Goal: Find specific page/section: Find specific page/section

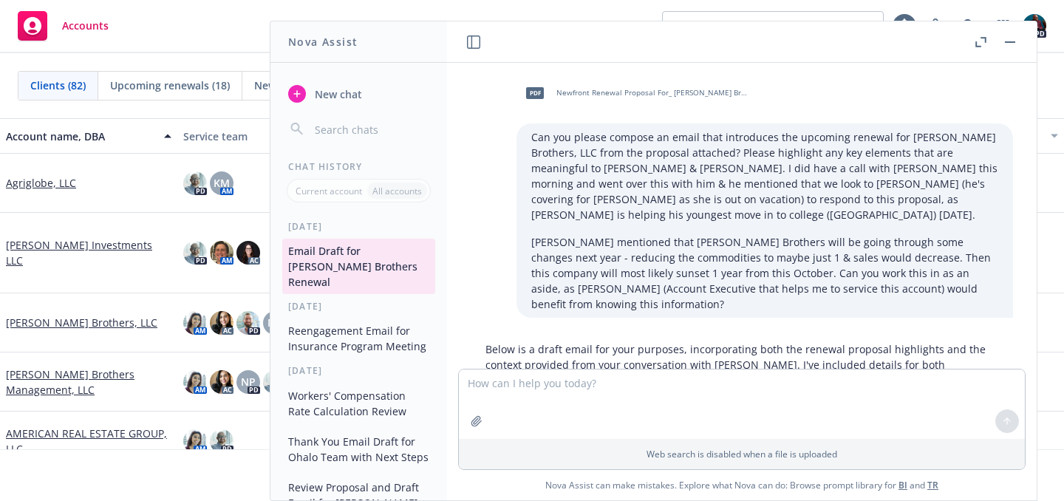
scroll to position [1094, 0]
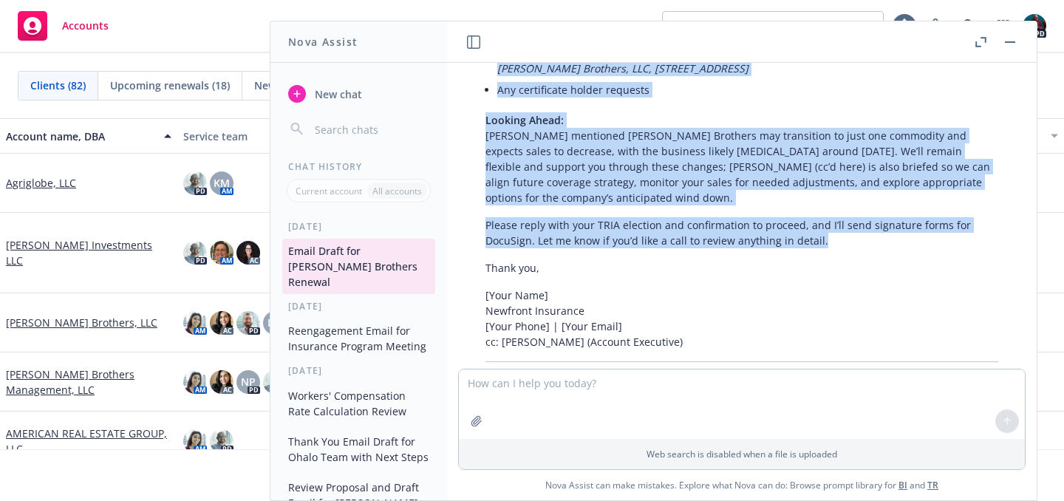
click at [334, 98] on span "New chat" at bounding box center [337, 94] width 50 height 16
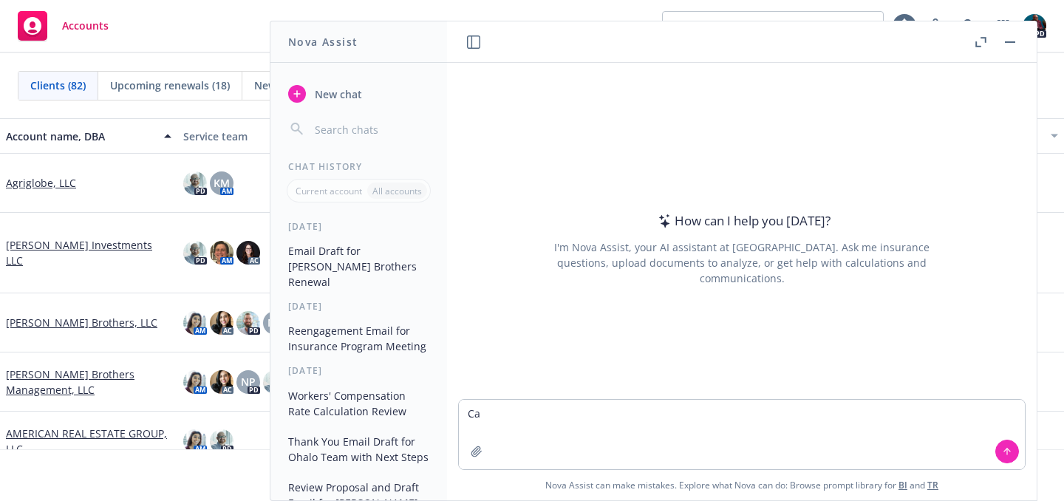
type textarea "C"
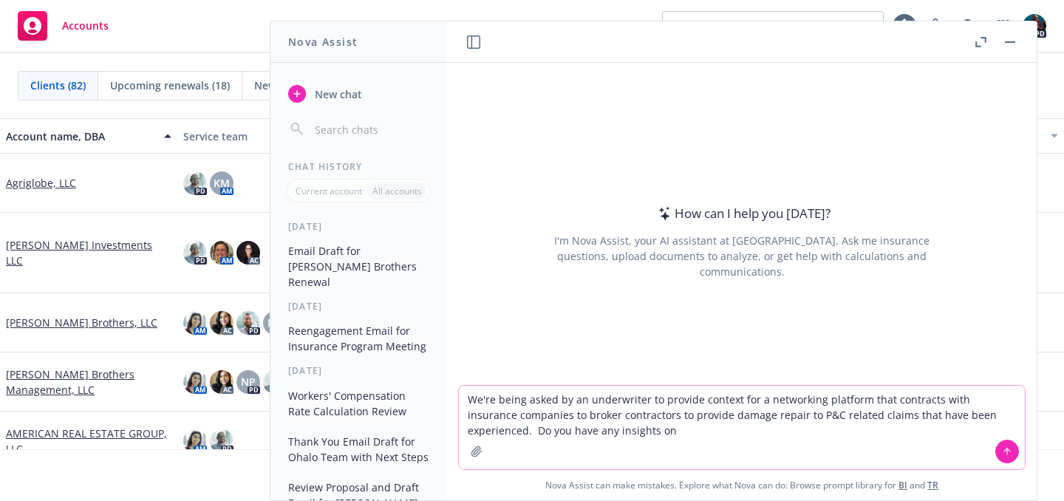
click at [734, 400] on textarea "We're being asked by an underwriter to provide context for a networking platfor…" at bounding box center [742, 427] width 566 height 83
drag, startPoint x: 638, startPoint y: 433, endPoint x: 835, endPoint y: 437, distance: 197.3
click at [835, 437] on textarea "We're being asked by an underwriter to provide context (# of jobs, scope & size…" at bounding box center [742, 427] width 566 height 83
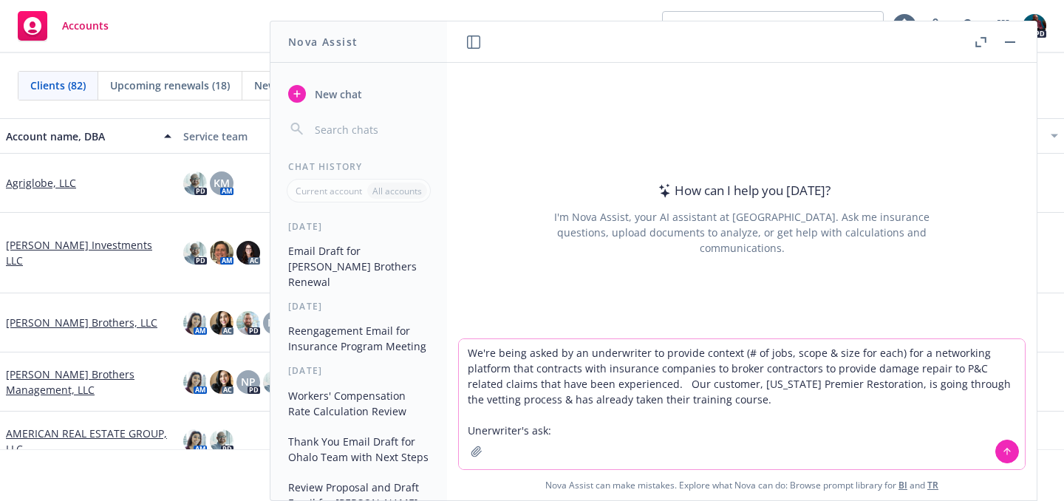
paste textarea "[PERSON_NAME] can proceed with adding the attached at a $250k limit for an AP o…"
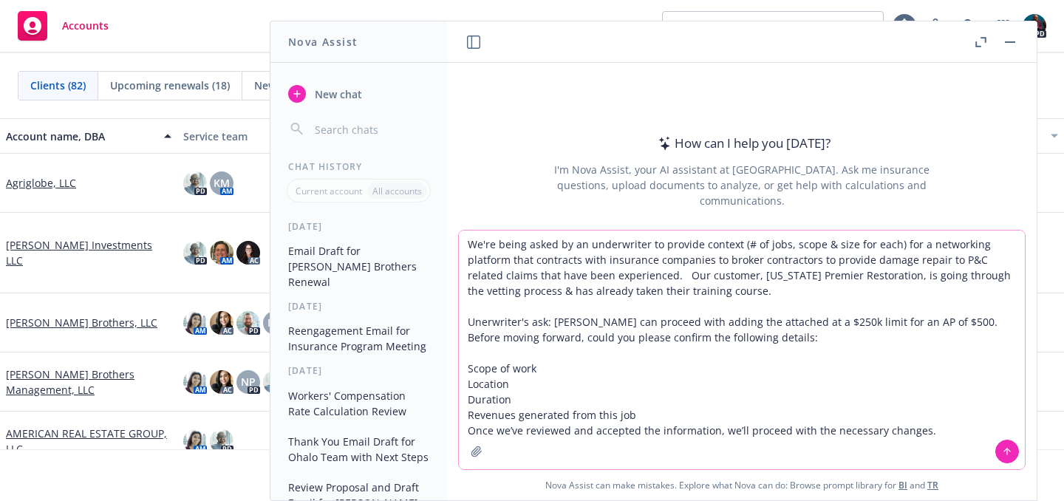
click at [508, 356] on textarea "We're being asked by an underwriter to provide context (# of jobs, scope & size…" at bounding box center [742, 349] width 566 height 239
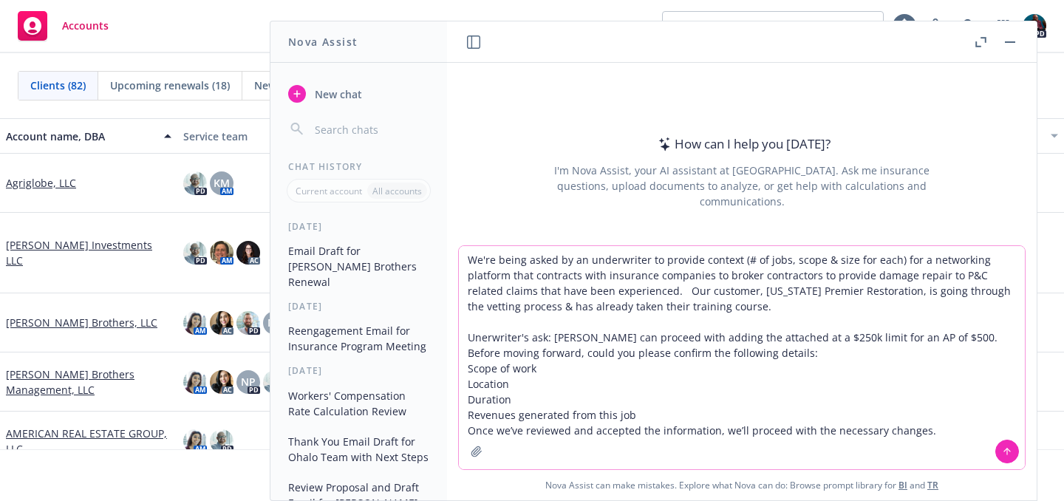
click at [919, 429] on textarea "We're being asked by an underwriter to provide context (# of jobs, scope & size…" at bounding box center [742, 357] width 566 height 223
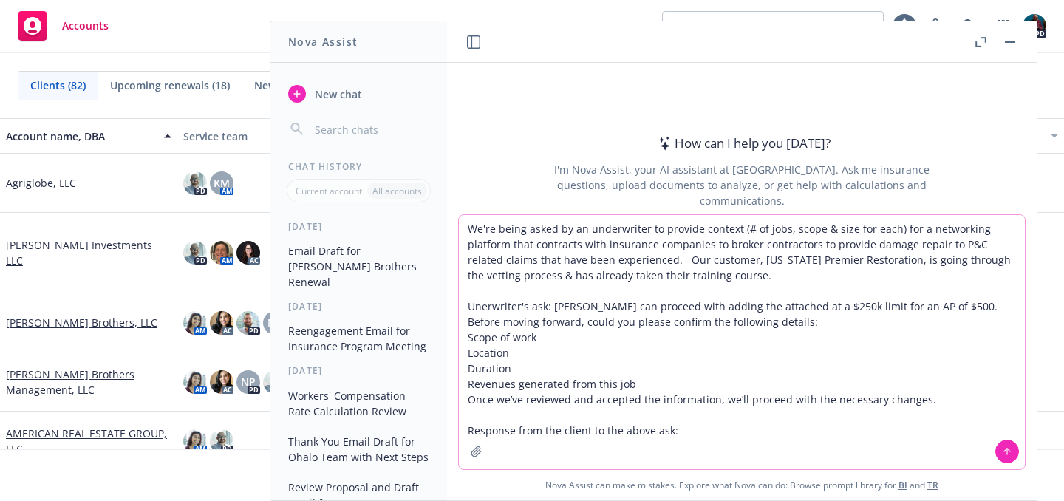
click at [511, 431] on textarea "We're being asked by an underwriter to provide context (# of jobs, scope & size…" at bounding box center [742, 342] width 566 height 254
click at [536, 432] on textarea "We're being asked by an underwriter to provide context (# of jobs, scope & size…" at bounding box center [742, 342] width 566 height 254
click at [698, 434] on textarea "We're being asked by an underwriter to provide context (# of jobs, scope & size…" at bounding box center [742, 342] width 566 height 254
click at [941, 432] on textarea "We're being asked by an underwriter to provide context (# of jobs, scope & size…" at bounding box center [742, 342] width 566 height 254
paste textarea "Hi [PERSON_NAME], Please see the response from the client and advise all work w…"
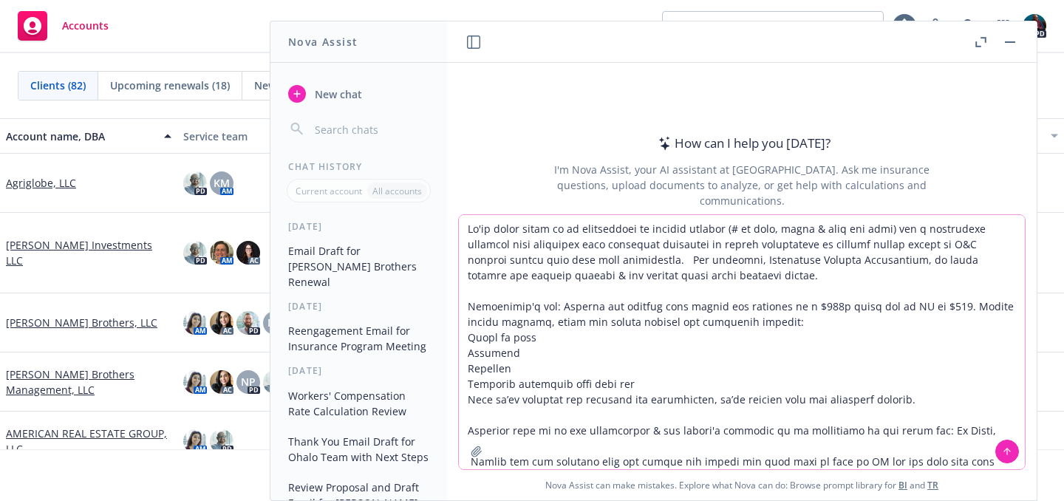
scroll to position [1, 0]
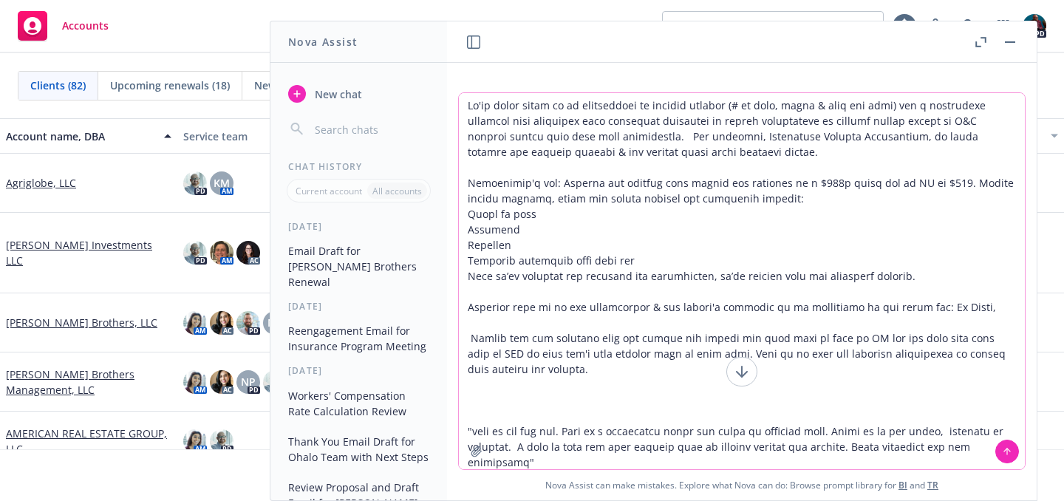
click at [557, 409] on textarea at bounding box center [742, 281] width 566 height 376
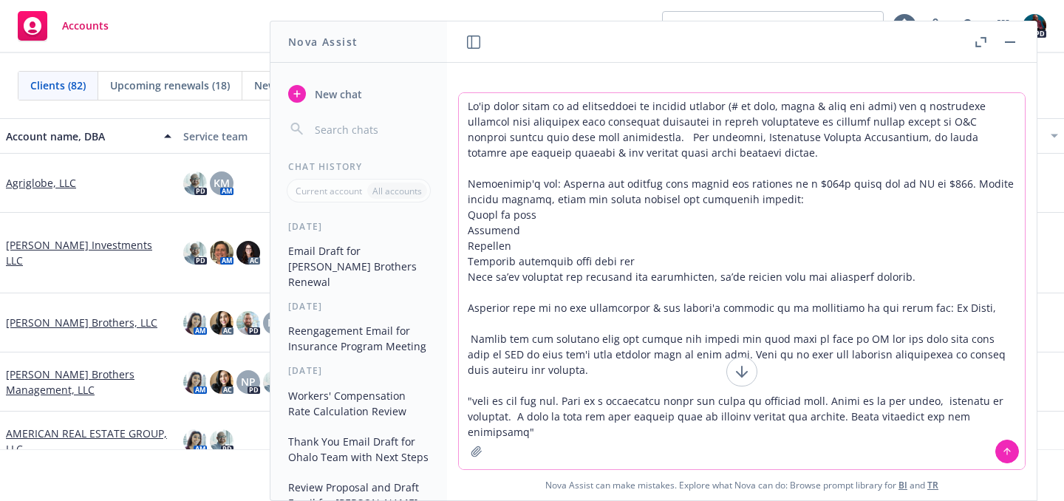
scroll to position [1, 0]
click at [532, 431] on textarea at bounding box center [742, 281] width 566 height 376
click at [471, 451] on icon "button" at bounding box center [477, 451] width 12 height 12
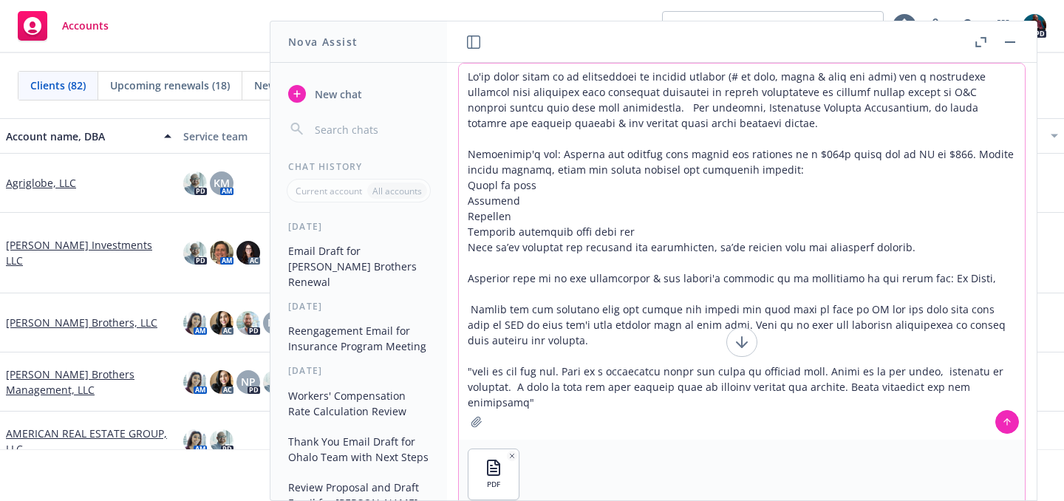
click at [552, 401] on textarea at bounding box center [742, 252] width 566 height 376
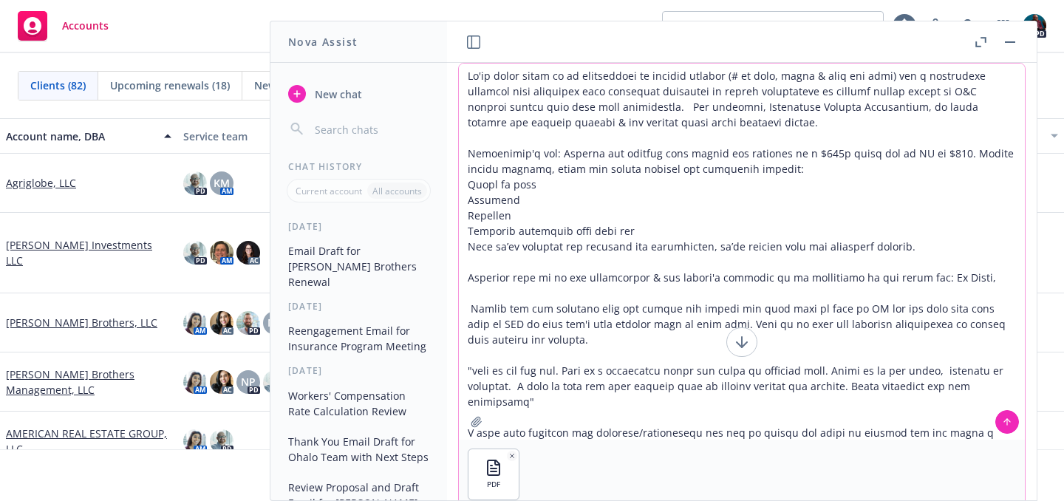
scroll to position [17, 0]
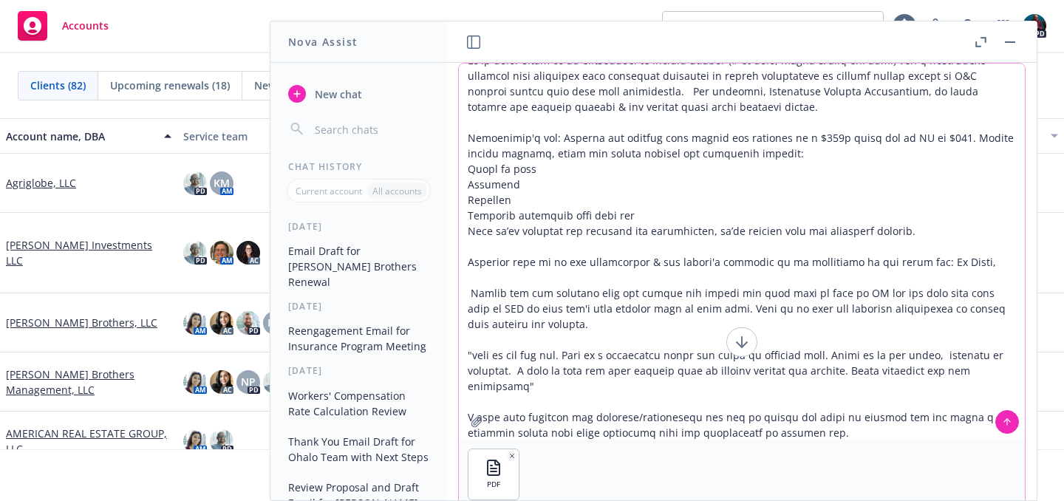
type textarea "Lo'ip dolor sitam co ad elitseddoei te incidid utlabor (# et dolo, magna & aliq…"
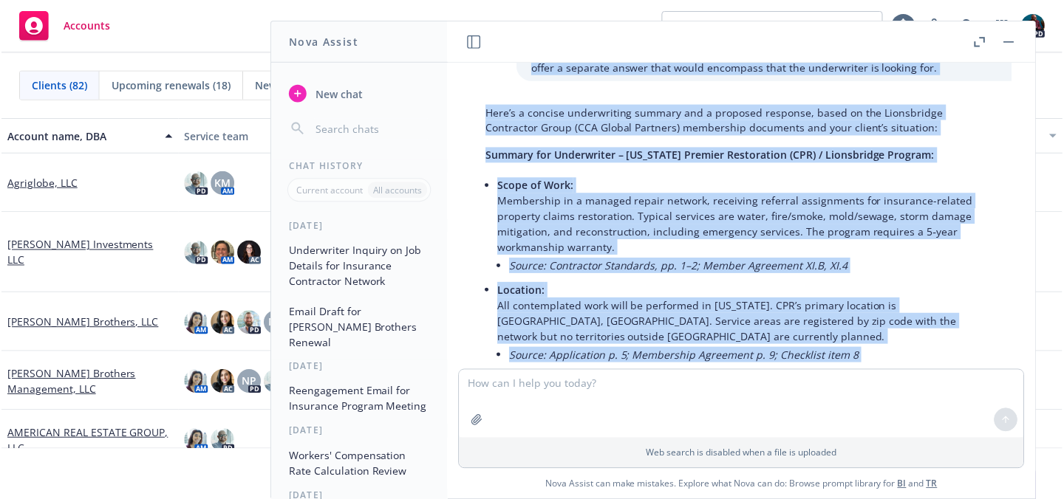
scroll to position [358, 0]
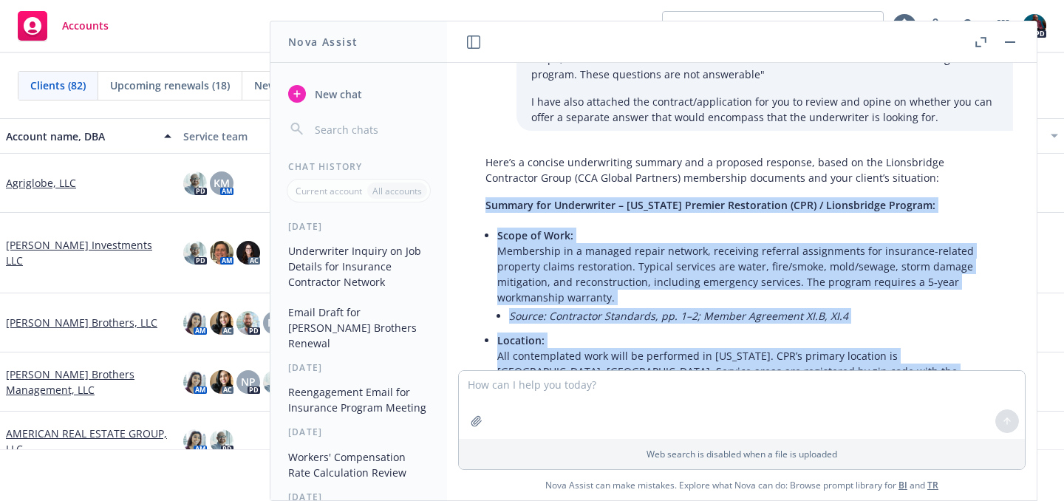
drag, startPoint x: 670, startPoint y: 220, endPoint x: 485, endPoint y: 209, distance: 185.0
copy div "Loremip dol Sitametcons – Adipiscing Elitsed Doeiusmodte (INC) / Utlaboreetd Ma…"
click at [341, 90] on span "New chat" at bounding box center [337, 93] width 50 height 16
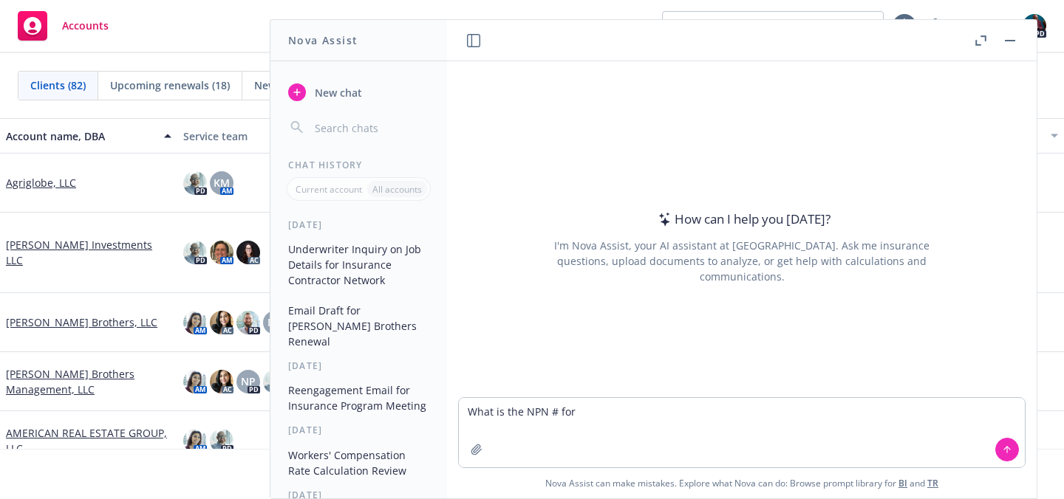
click at [520, 408] on textarea "What is the NPN # for" at bounding box center [742, 432] width 566 height 69
click at [618, 414] on textarea "What is the Agency NPN # for" at bounding box center [742, 432] width 566 height 69
type textarea "What is the Agency NPN # for ABD Insurance & Financial Services, Inc. dba Newfr…"
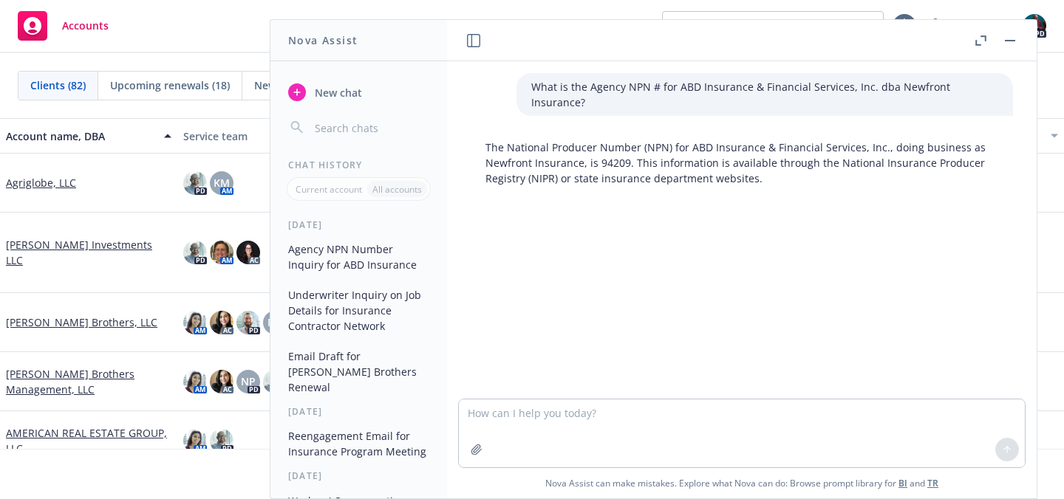
click at [1012, 36] on button "button" at bounding box center [1010, 41] width 18 height 18
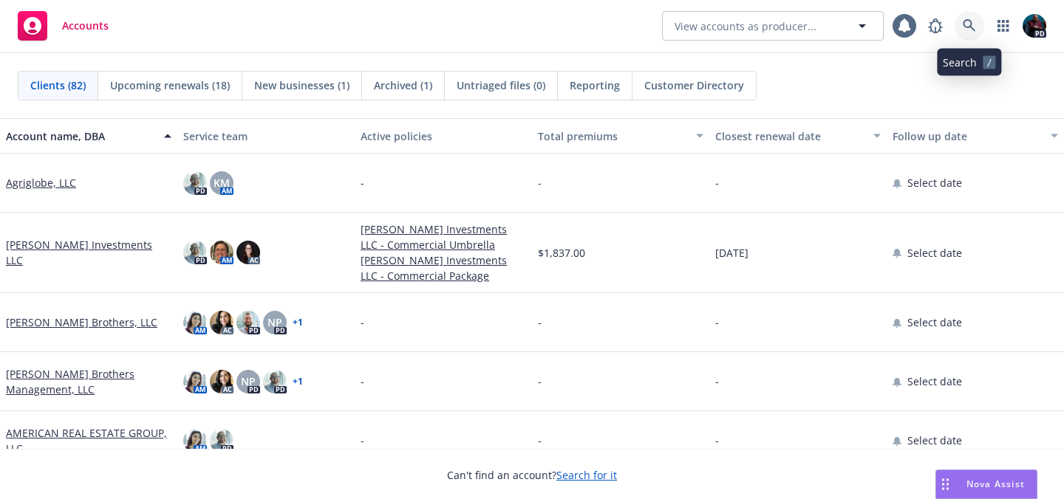
click at [966, 27] on icon at bounding box center [969, 25] width 13 height 13
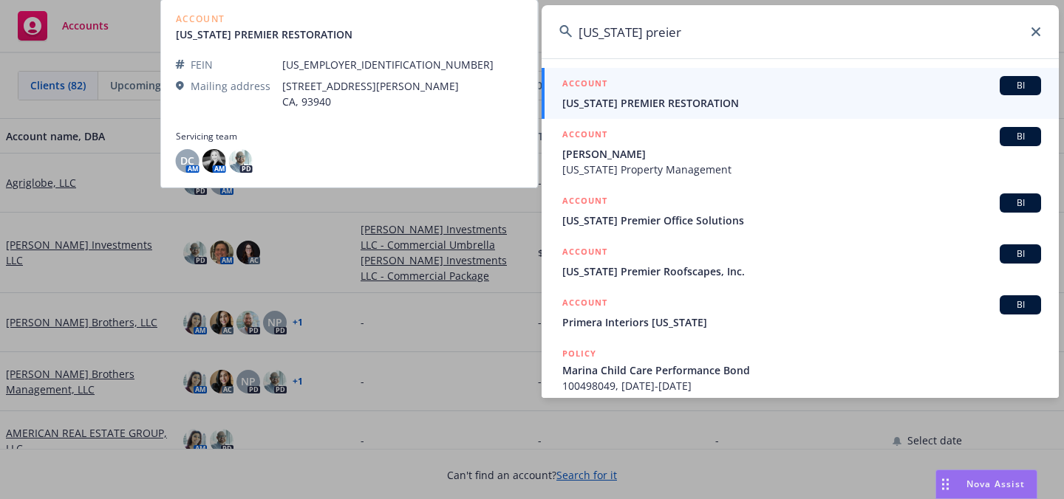
type input "[US_STATE] preier"
click at [770, 94] on div "ACCOUNT BI" at bounding box center [801, 85] width 479 height 19
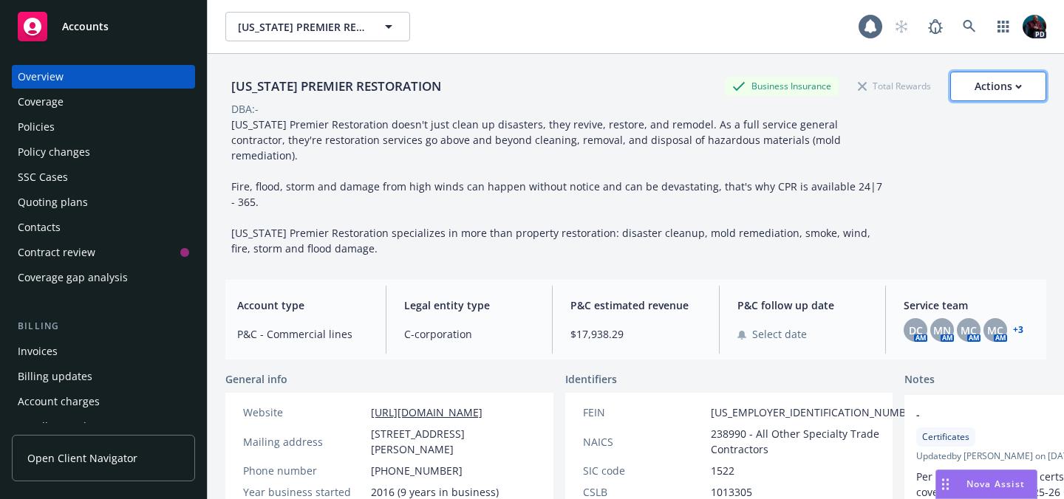
click at [988, 83] on div "Actions" at bounding box center [997, 86] width 47 height 28
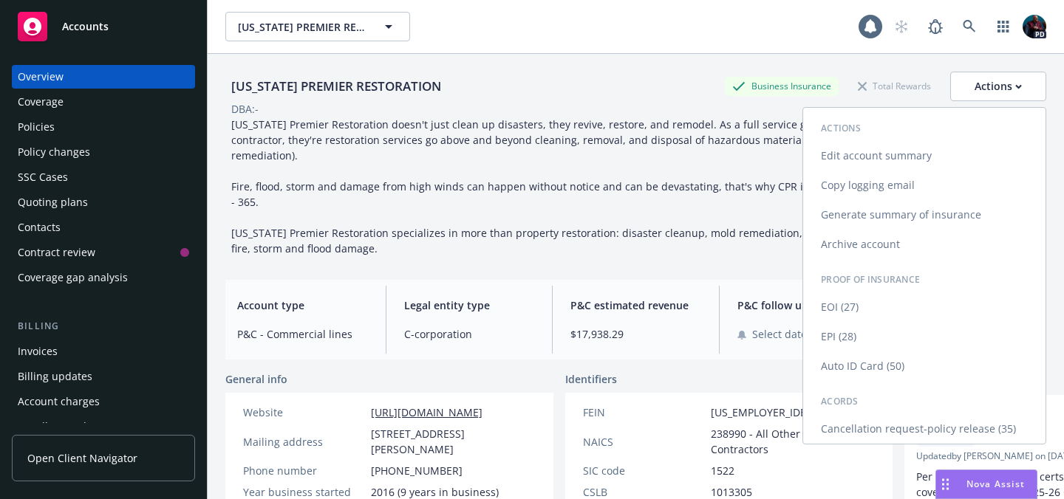
click at [887, 176] on link "Copy logging email" at bounding box center [924, 186] width 242 height 30
